Goal: Task Accomplishment & Management: Complete application form

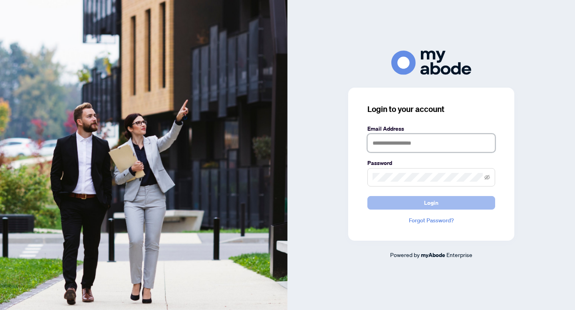
type input "**********"
click at [432, 203] on span "Login" at bounding box center [431, 203] width 14 height 13
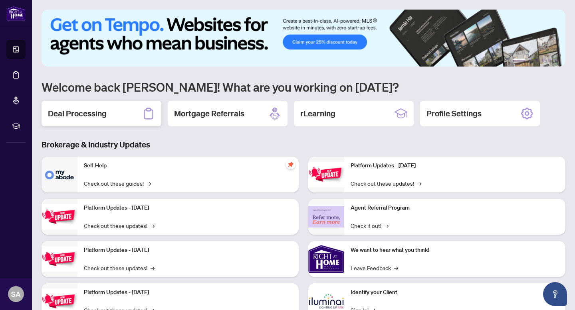
click at [111, 114] on div "Deal Processing" at bounding box center [102, 114] width 120 height 26
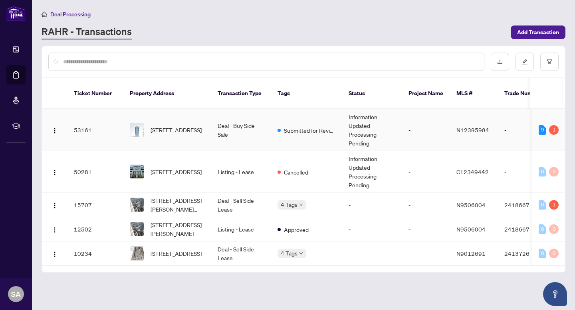
click at [206, 120] on td "2105-1 Grandview Ave, Markham, Ontario L3T 0G7, Canada" at bounding box center [167, 130] width 88 height 42
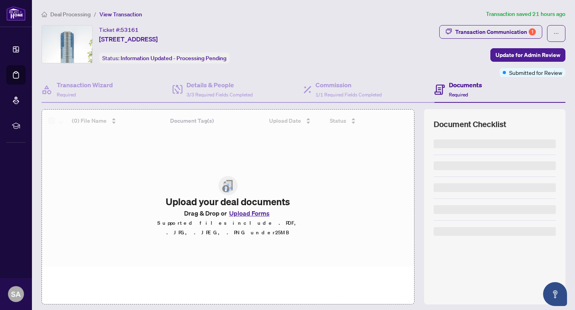
scroll to position [23, 0]
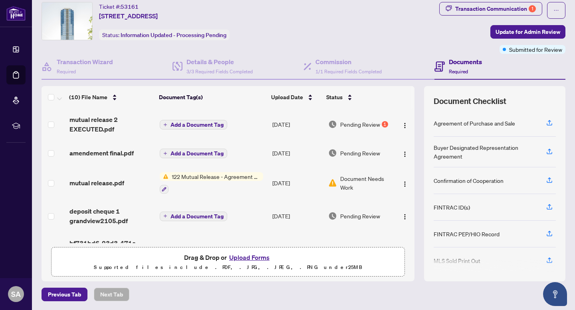
click at [253, 257] on button "Upload Forms" at bounding box center [249, 258] width 45 height 10
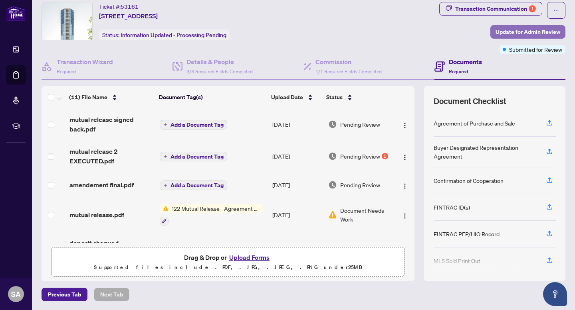
click at [506, 32] on span "Update for Admin Review" at bounding box center [527, 32] width 65 height 13
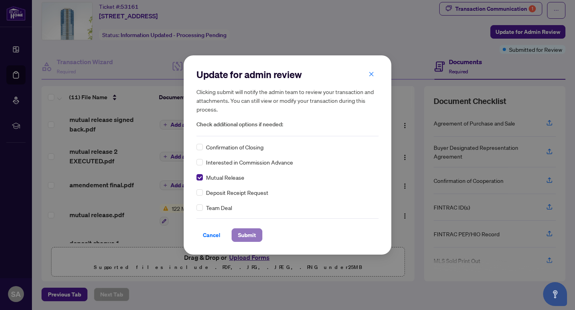
click at [244, 235] on span "Submit" at bounding box center [247, 235] width 18 height 13
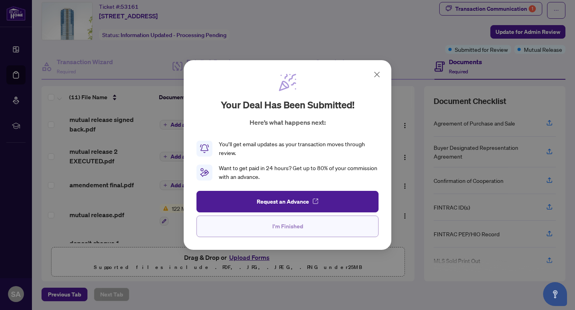
click at [286, 227] on span "I'm Finished" at bounding box center [287, 226] width 31 height 13
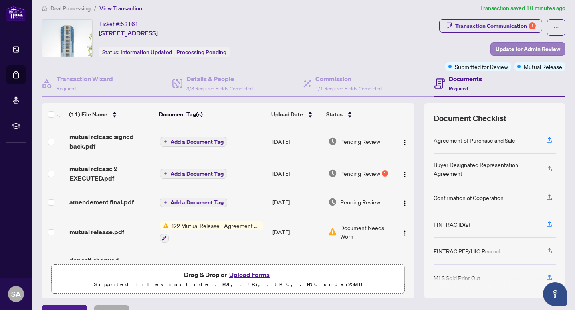
scroll to position [0, 0]
